Goal: Book appointment/travel/reservation

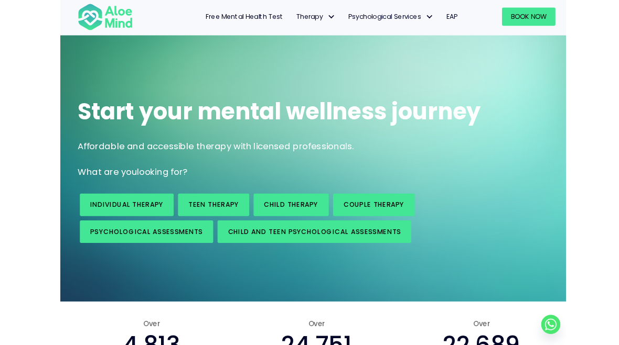
scroll to position [0, 6]
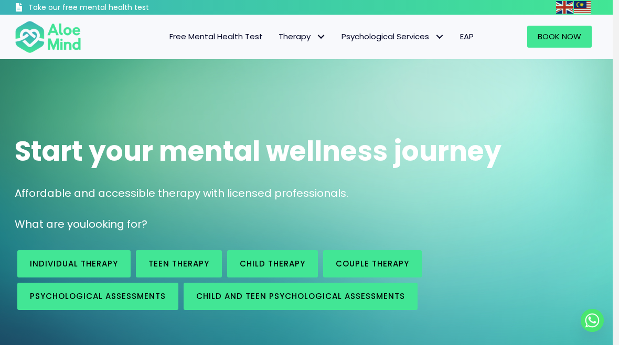
click at [301, 22] on div "Free Mental Health Test Therapy Individual therapy Teen Therapy Child Therapy C…" at bounding box center [287, 37] width 390 height 44
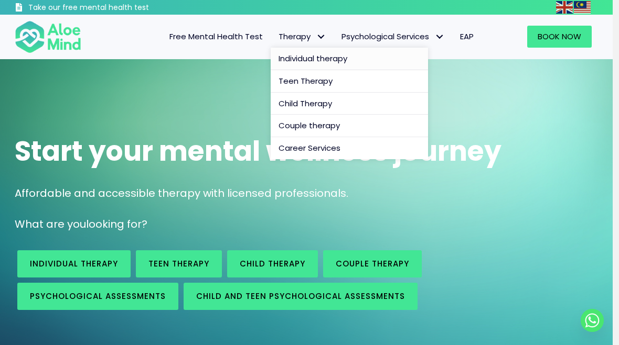
click at [351, 58] on link "Individual therapy" at bounding box center [349, 59] width 157 height 23
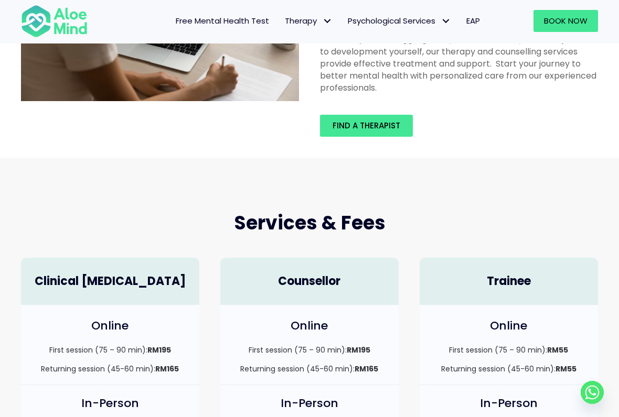
scroll to position [141, 0]
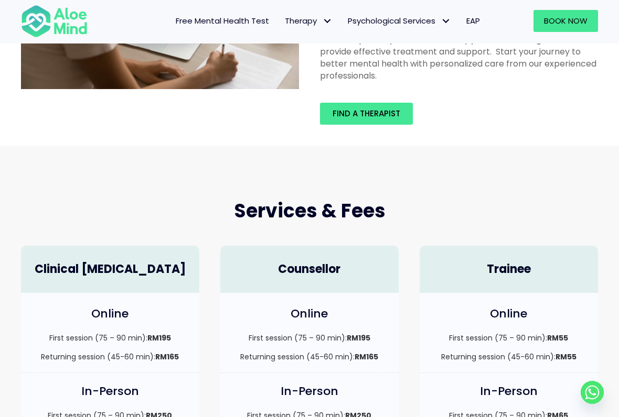
click at [383, 137] on div "Individual Therapy Our team of clinical psychologists and counsellors is ready …" at bounding box center [309, 31] width 619 height 229
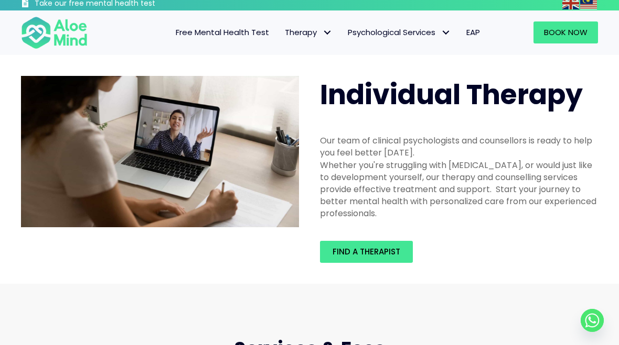
scroll to position [0, 0]
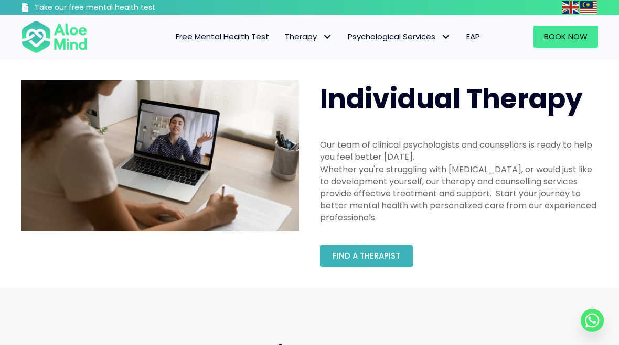
click at [381, 255] on span "Find a therapist" at bounding box center [366, 256] width 68 height 11
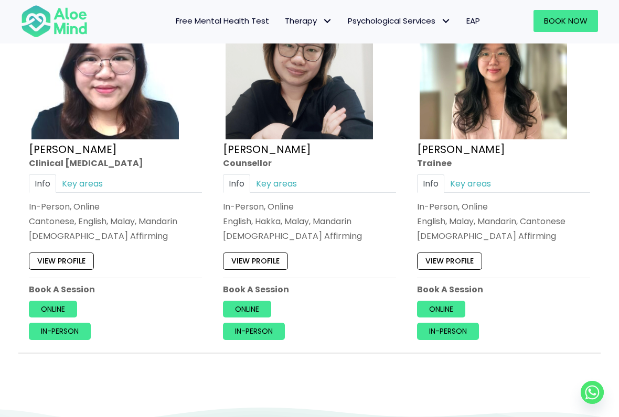
scroll to position [4464, 0]
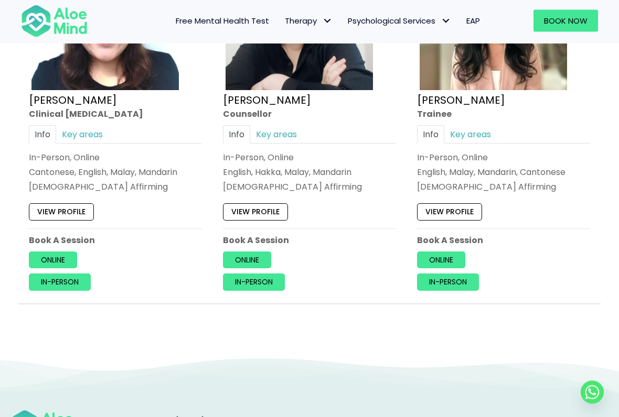
click at [61, 235] on p "Book A Session" at bounding box center [115, 241] width 173 height 12
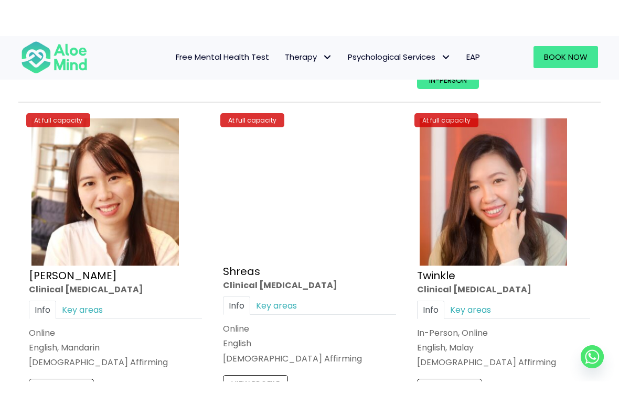
scroll to position [3949, 0]
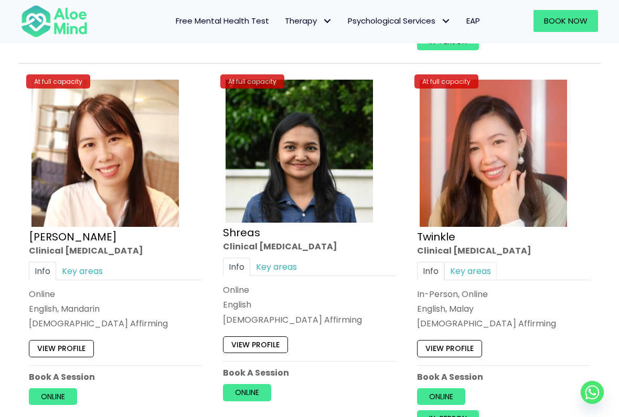
click at [480, 262] on link "Key areas" at bounding box center [470, 271] width 52 height 18
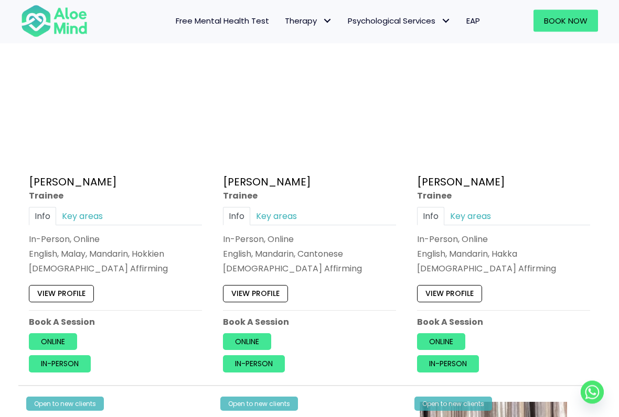
scroll to position [578, 0]
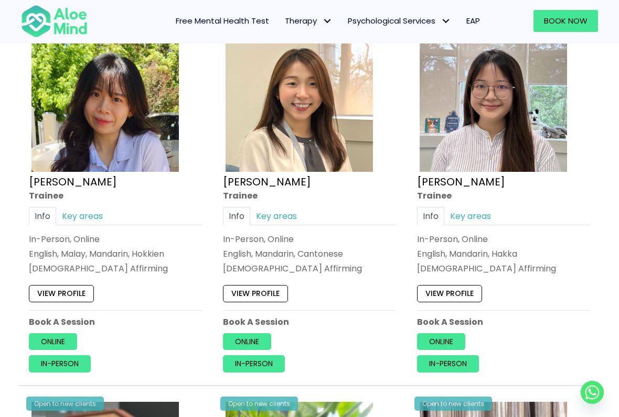
click at [272, 288] on link "View profile" at bounding box center [255, 293] width 65 height 17
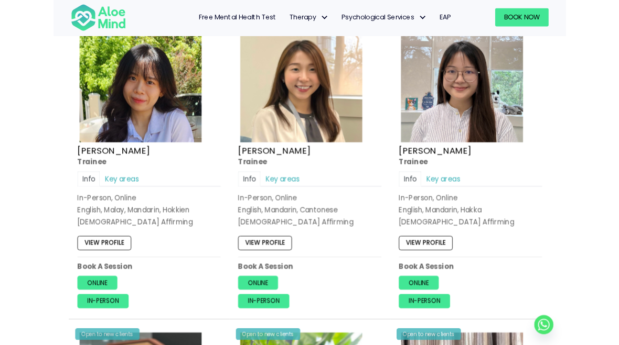
scroll to position [608, 0]
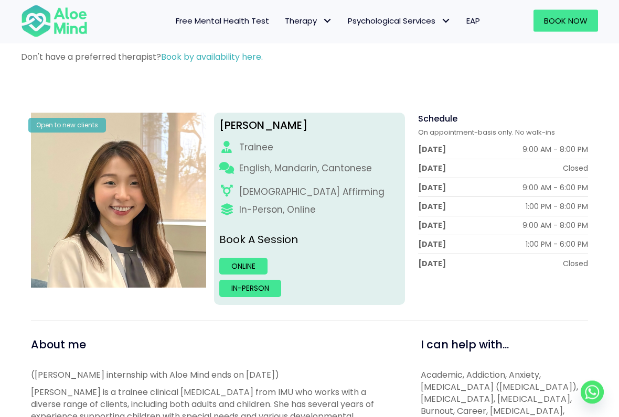
scroll to position [80, 0]
click at [438, 264] on div "Sunday" at bounding box center [432, 263] width 28 height 10
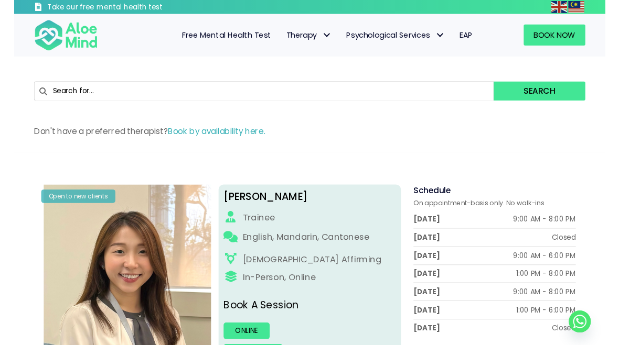
scroll to position [6, 0]
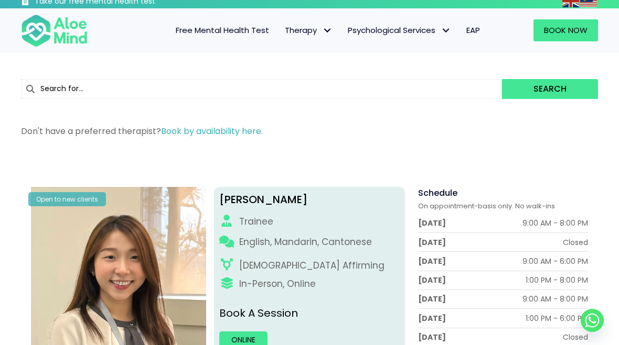
click at [222, 30] on span "Free Mental Health Test" at bounding box center [222, 30] width 93 height 11
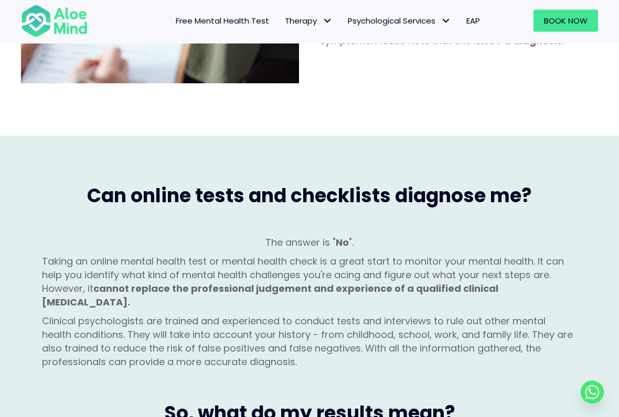
scroll to position [846, 0]
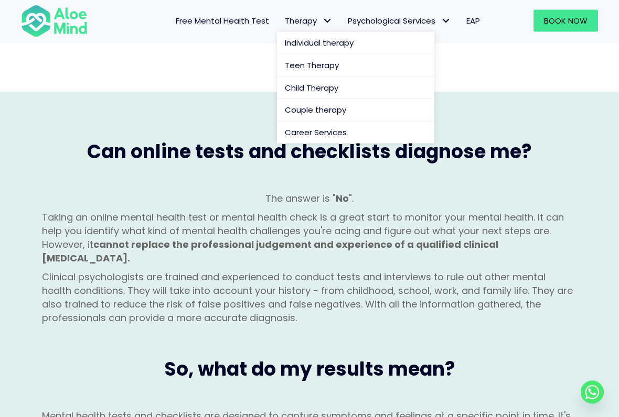
click at [289, 10] on link "Therapy" at bounding box center [308, 21] width 63 height 22
